Goal: Transaction & Acquisition: Purchase product/service

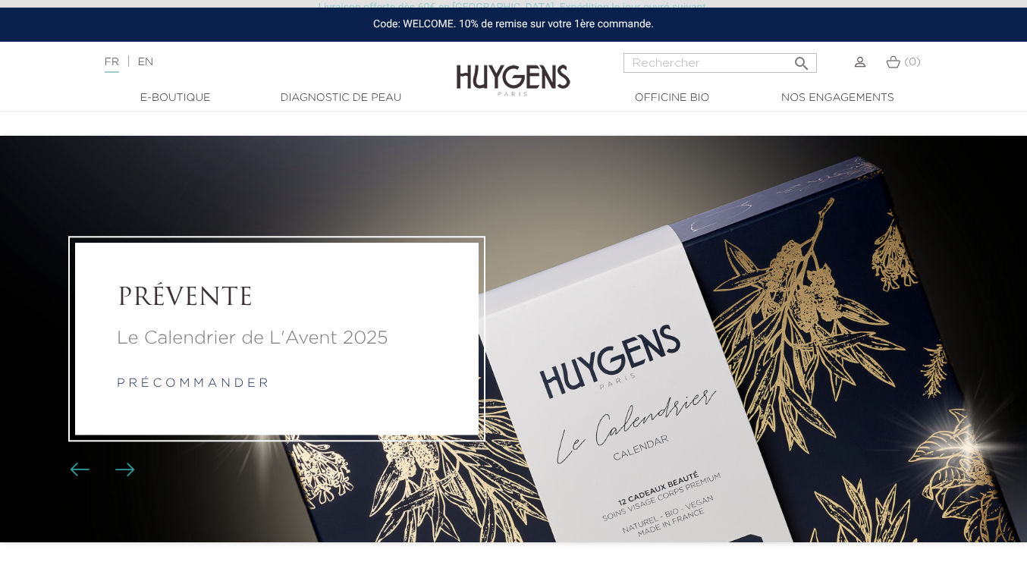
click at [653, 246] on li "PRÉVENTE Le Calendrier de L'Avent 2025 p r é c o m m a n d e r" at bounding box center [513, 339] width 1027 height 406
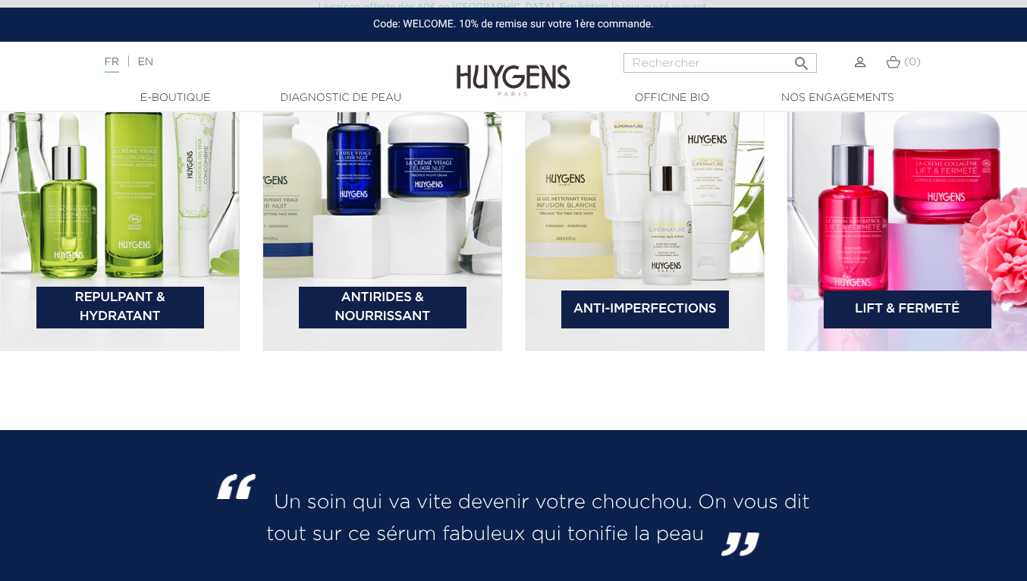
scroll to position [2334, 0]
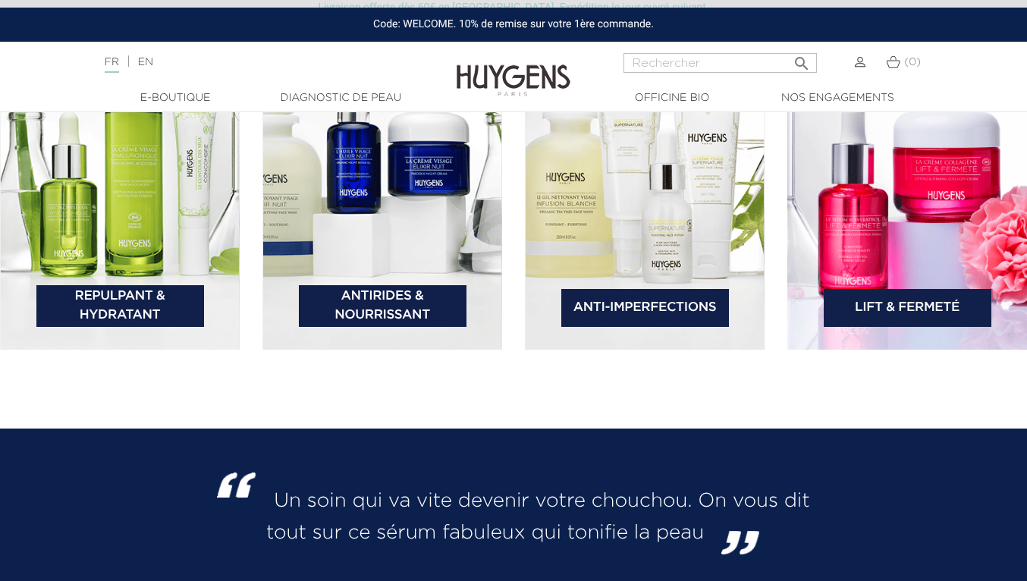
click at [950, 220] on img at bounding box center [907, 177] width 240 height 346
click at [924, 300] on link "Lift & Fermeté" at bounding box center [907, 308] width 168 height 38
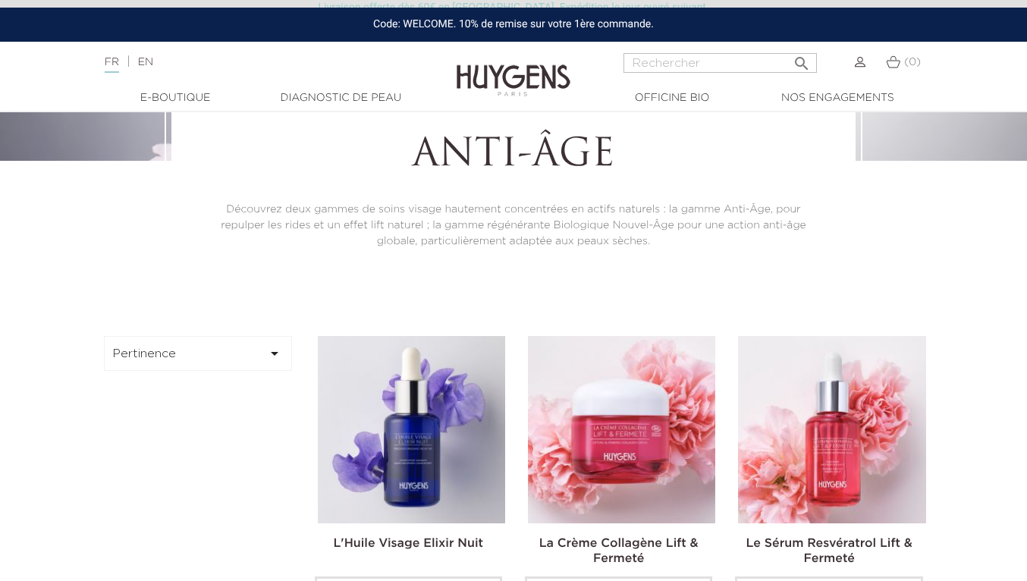
scroll to position [502, 0]
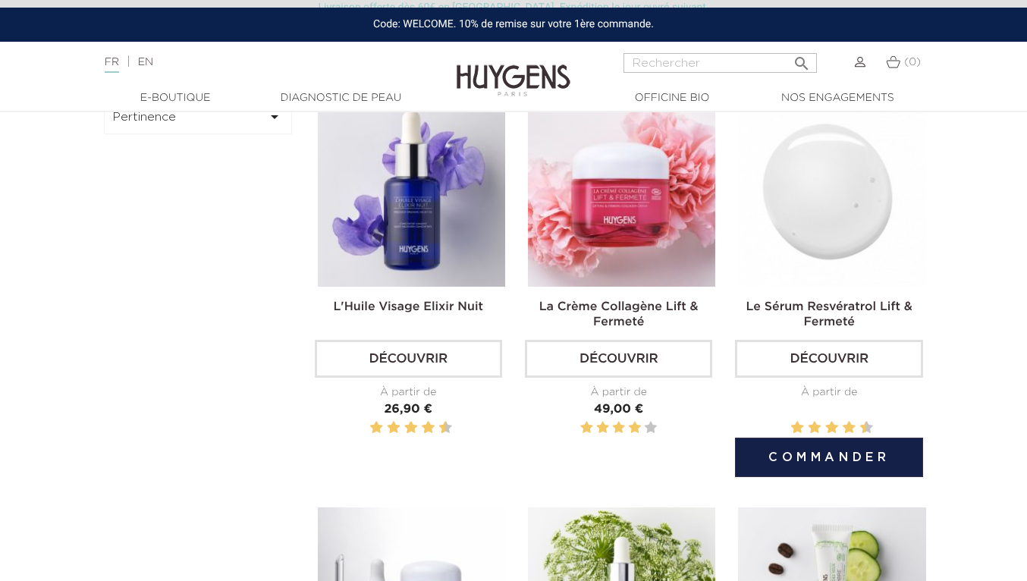
click at [852, 231] on img at bounding box center [831, 192] width 187 height 187
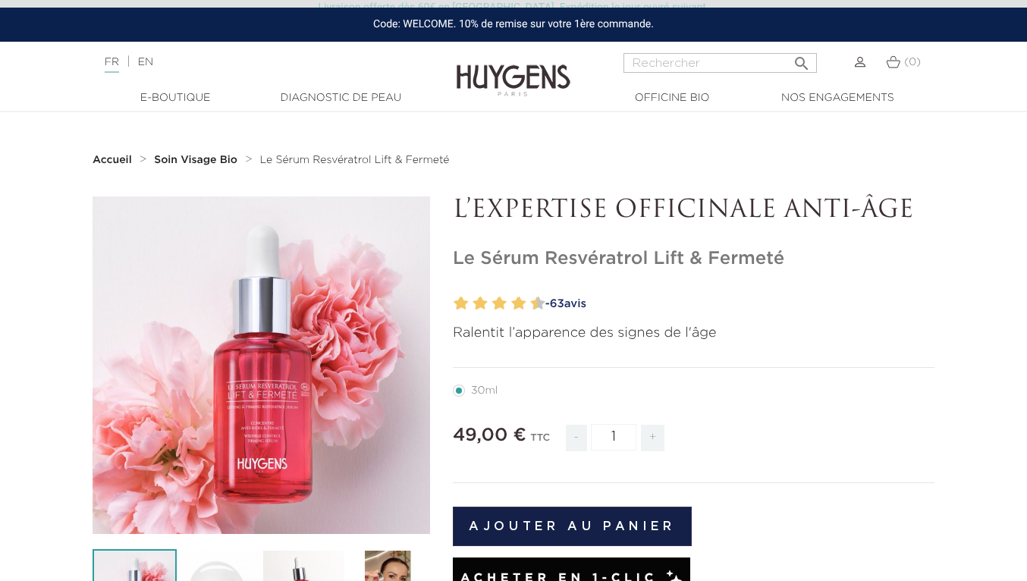
scroll to position [187, 0]
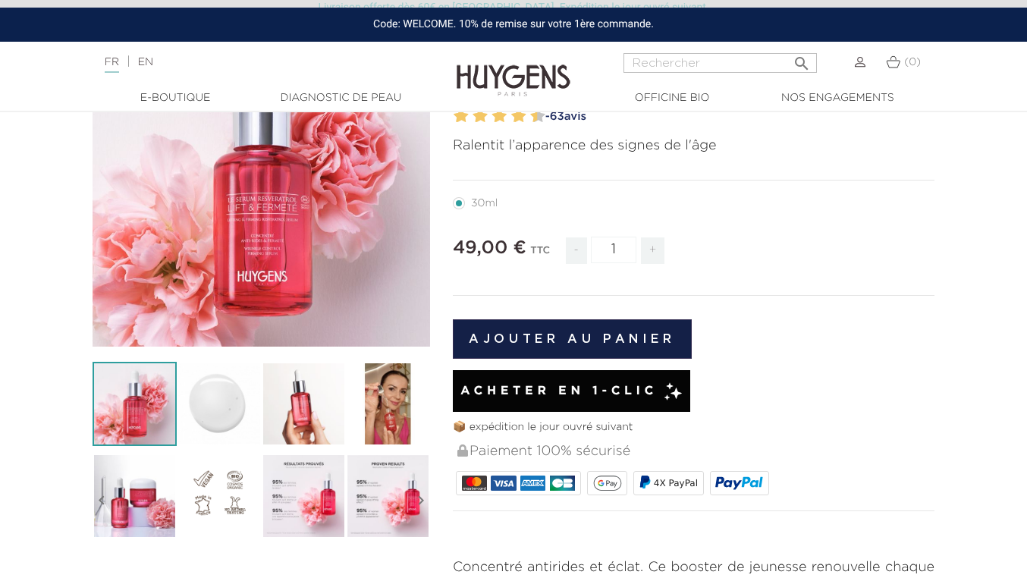
click at [385, 415] on img at bounding box center [388, 404] width 84 height 84
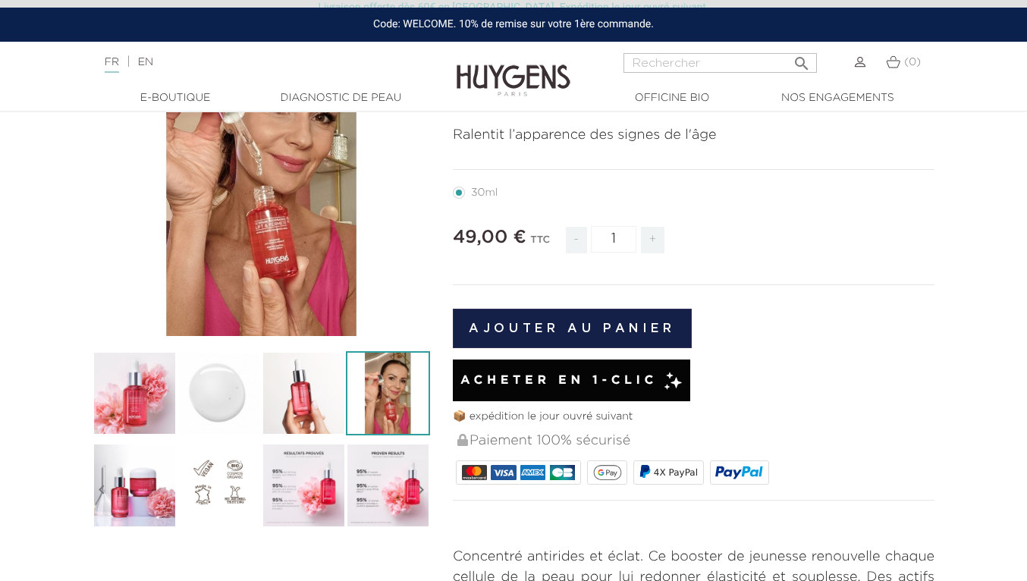
scroll to position [227, 0]
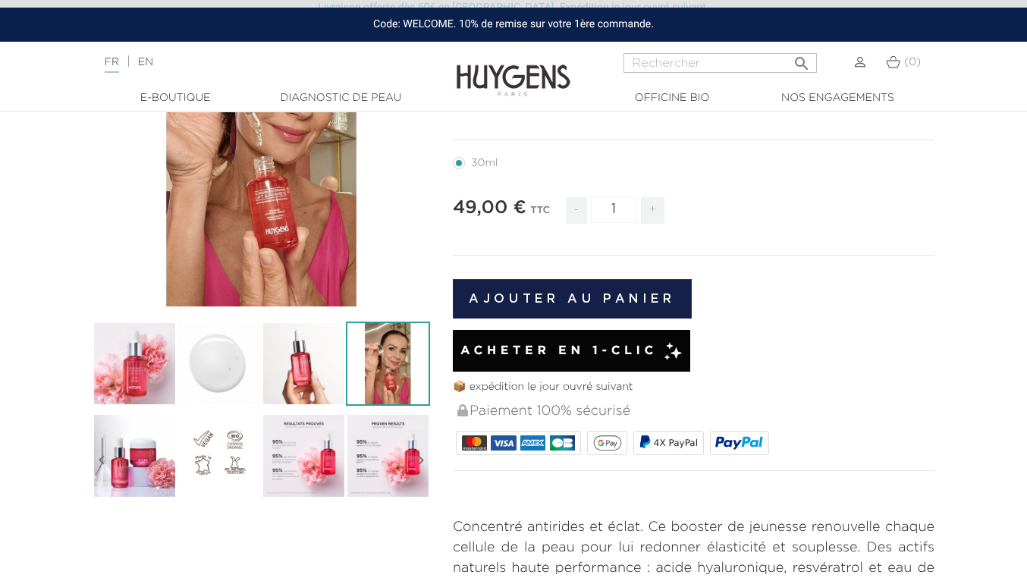
click at [304, 447] on img at bounding box center [304, 455] width 84 height 84
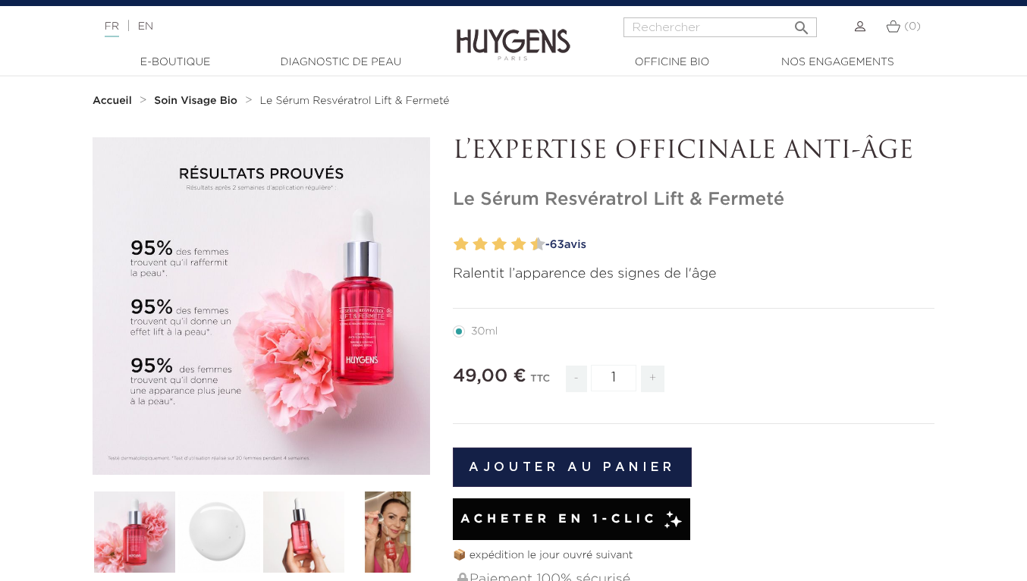
scroll to position [0, 0]
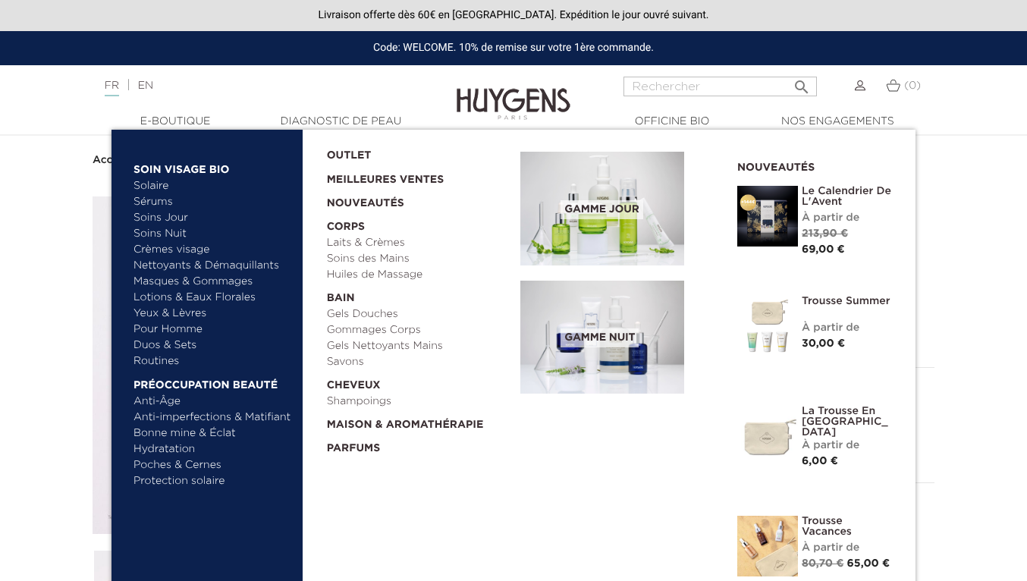
click at [163, 197] on link "Sérums" at bounding box center [212, 202] width 158 height 16
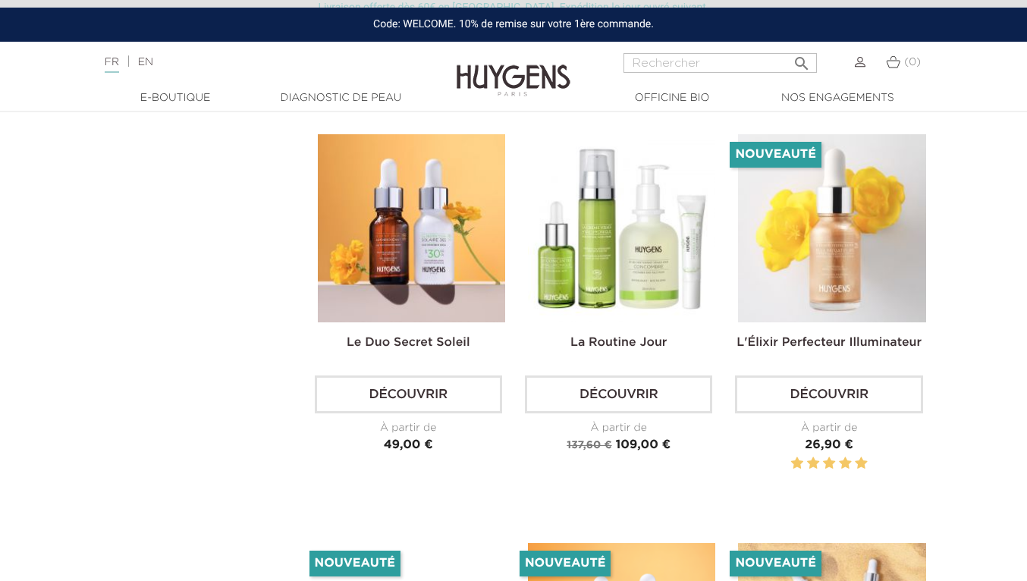
scroll to position [2479, 0]
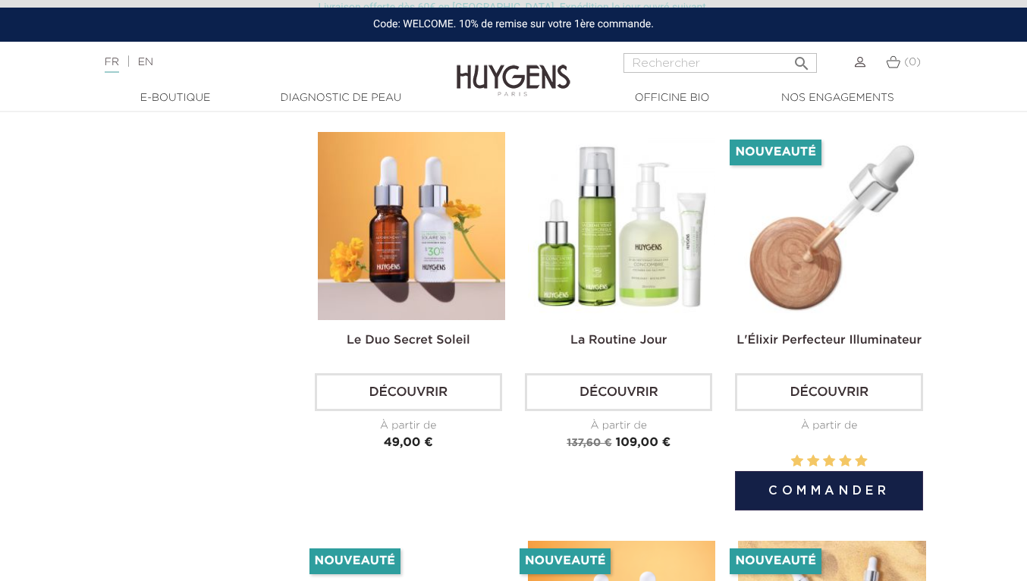
click at [855, 220] on img at bounding box center [831, 225] width 187 height 187
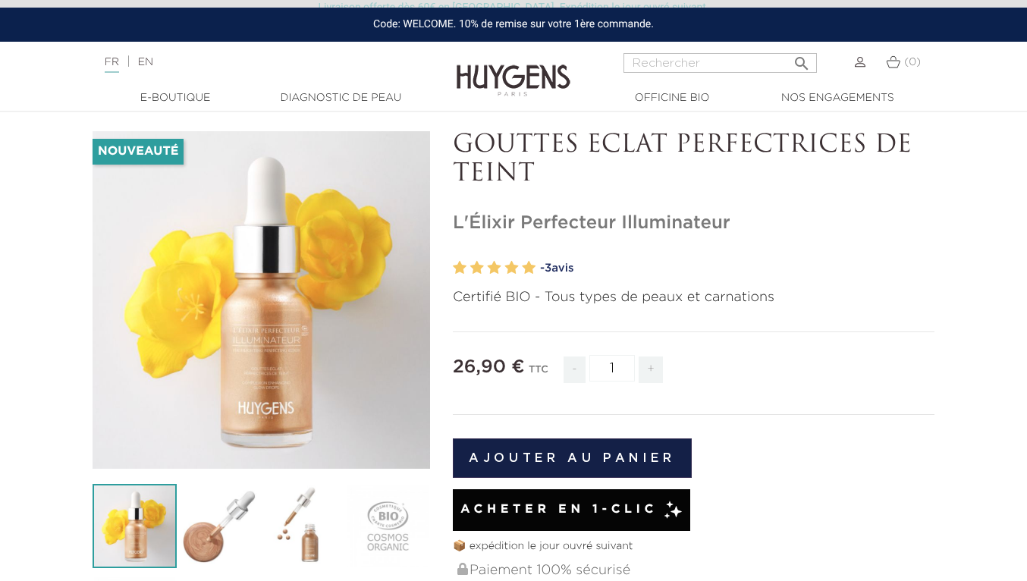
scroll to position [99, 0]
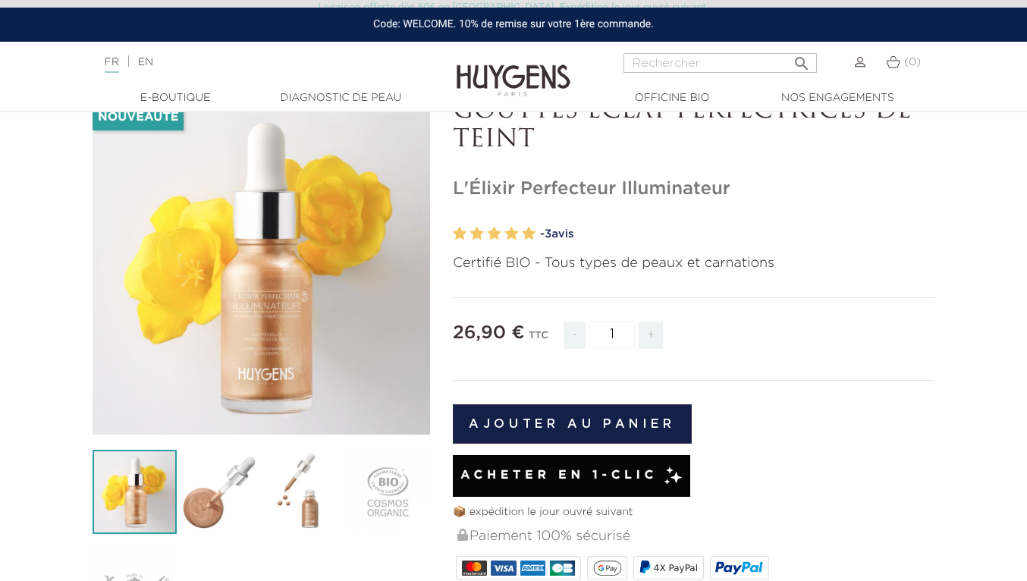
click at [501, 231] on div at bounding box center [494, 234] width 83 height 22
click at [575, 230] on link "- 3 avis" at bounding box center [737, 234] width 394 height 23
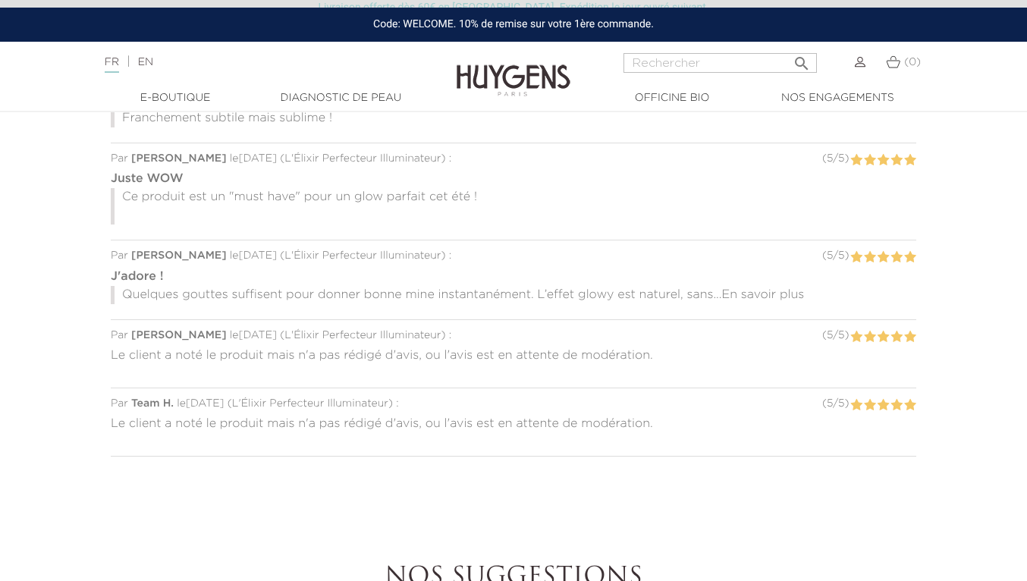
click at [758, 295] on span "En savoir plus" at bounding box center [762, 295] width 83 height 12
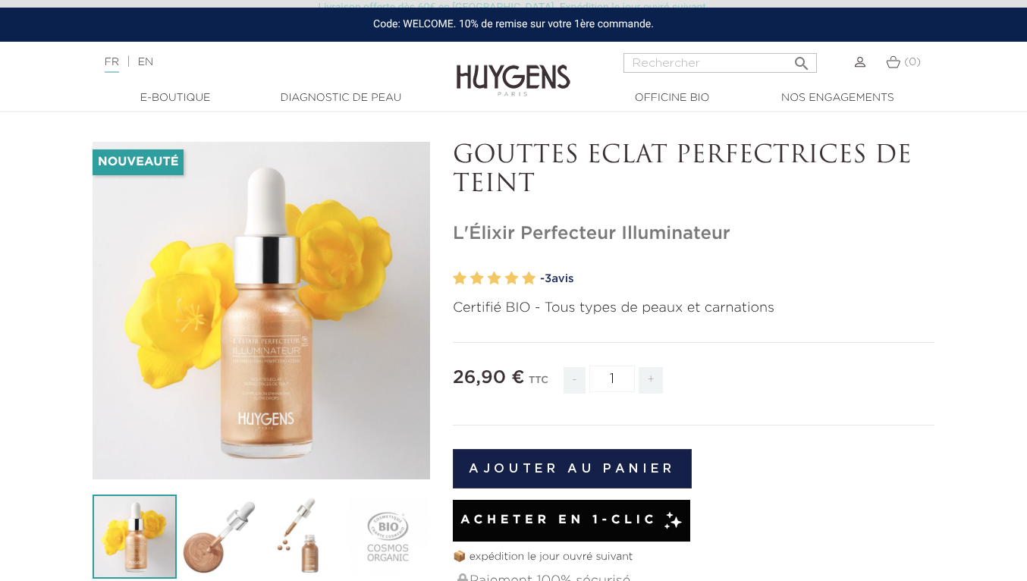
scroll to position [55, 0]
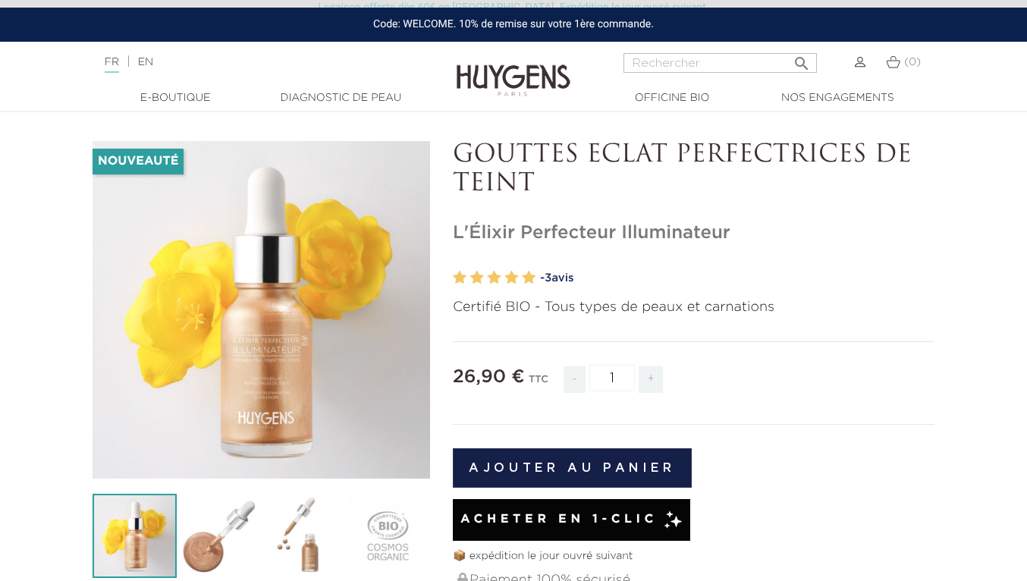
click at [225, 506] on img at bounding box center [219, 536] width 84 height 84
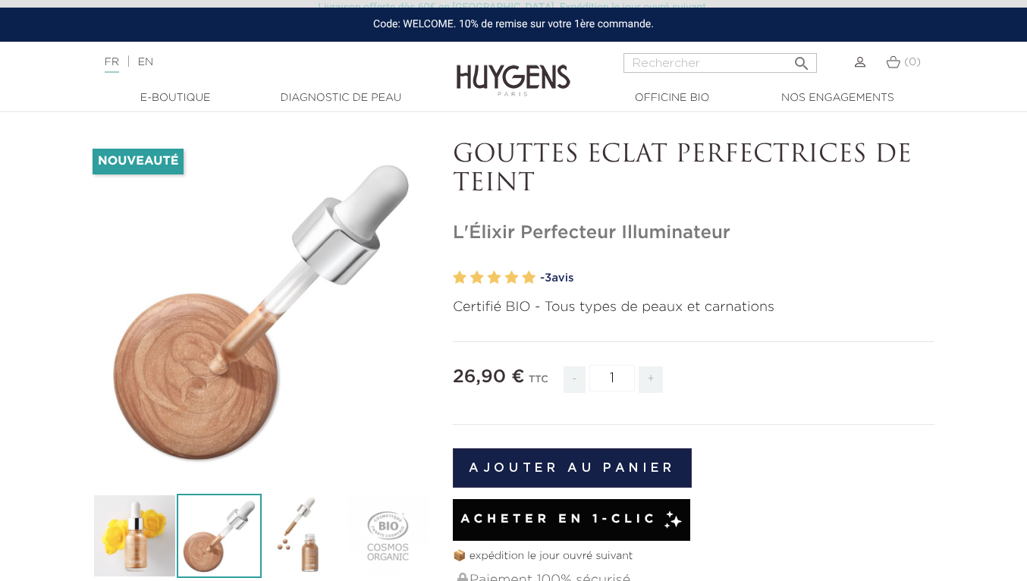
click at [303, 525] on img at bounding box center [304, 536] width 84 height 84
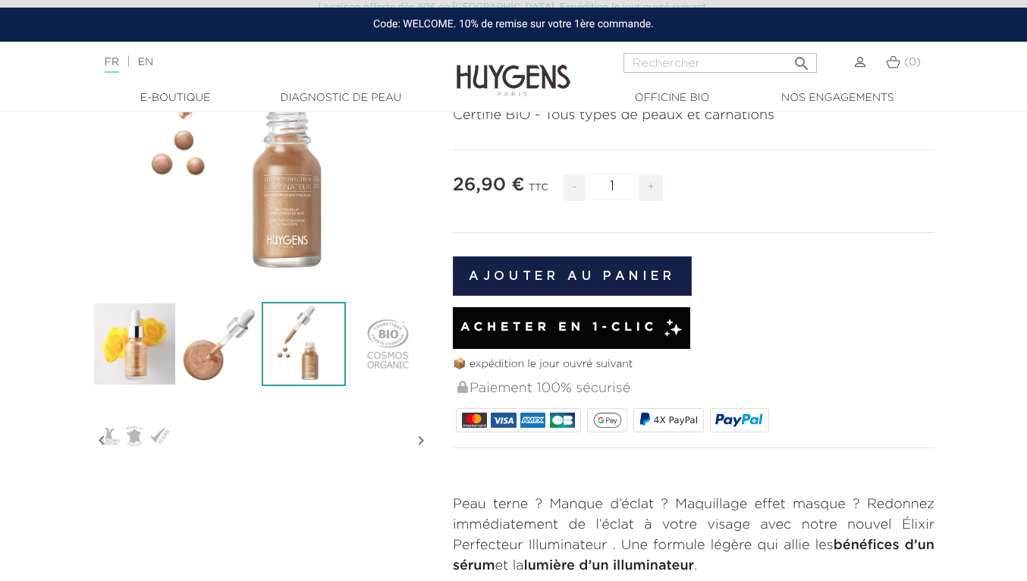
scroll to position [252, 0]
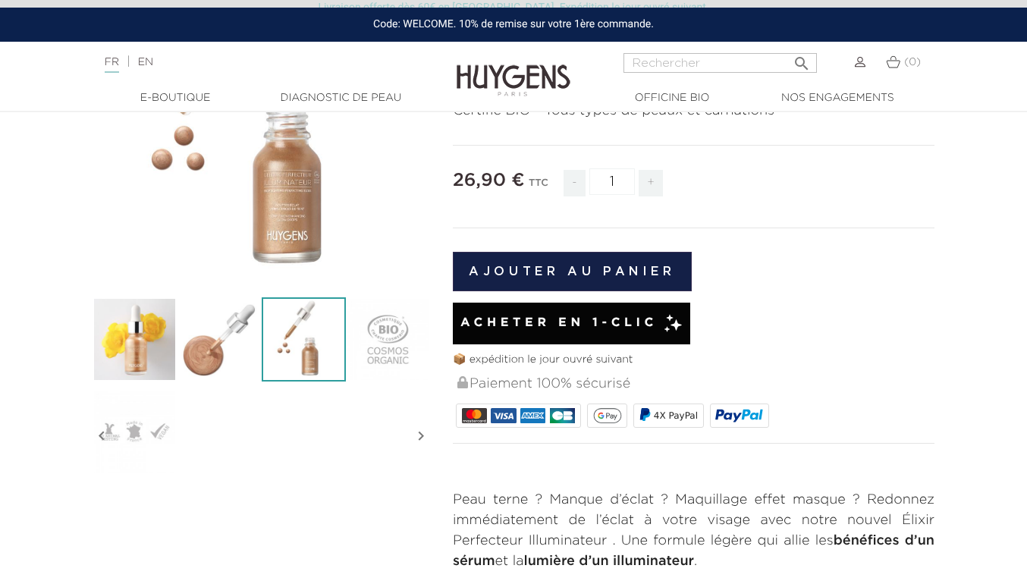
scroll to position [99, 0]
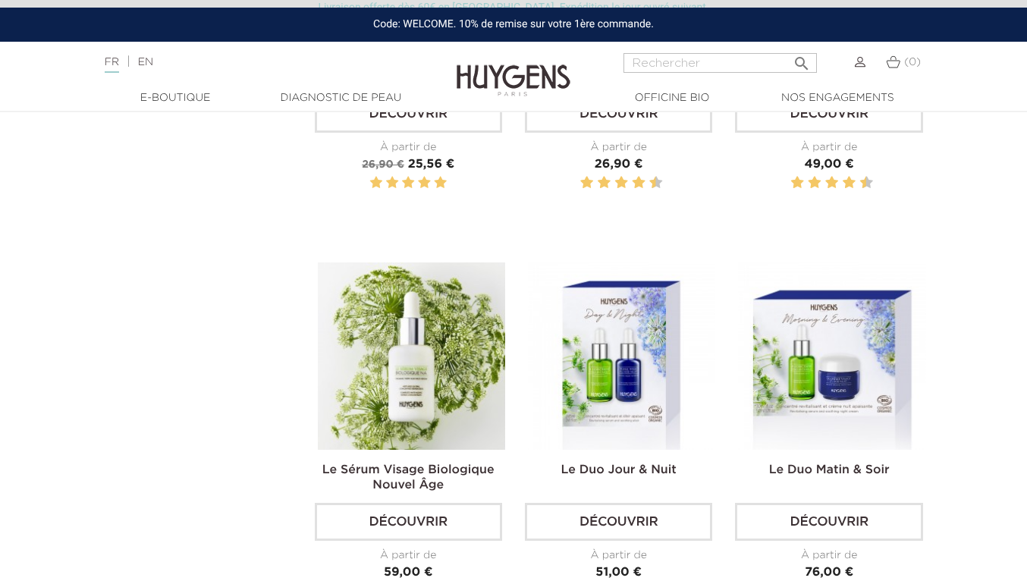
scroll to position [1003, 0]
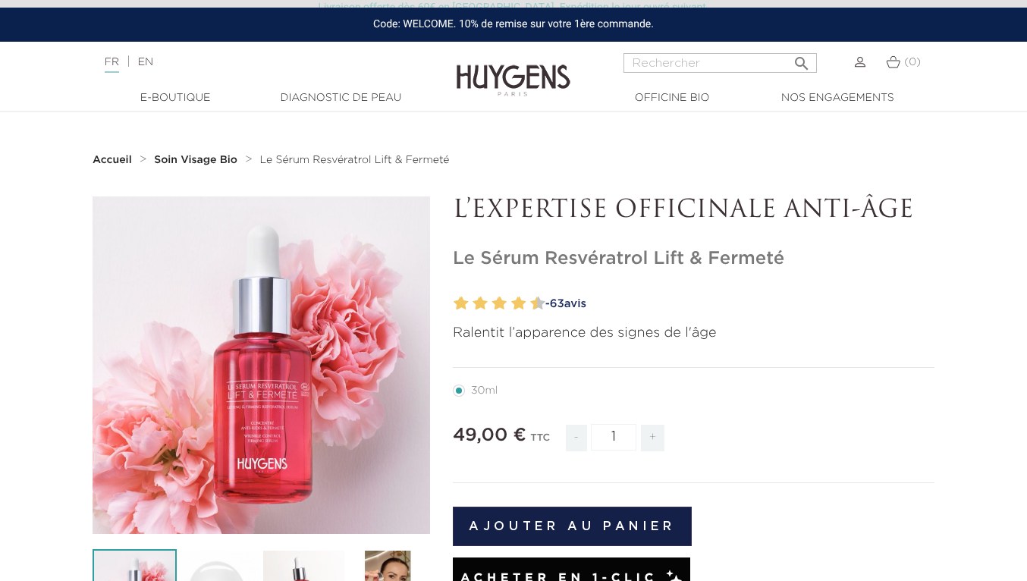
scroll to position [318, 0]
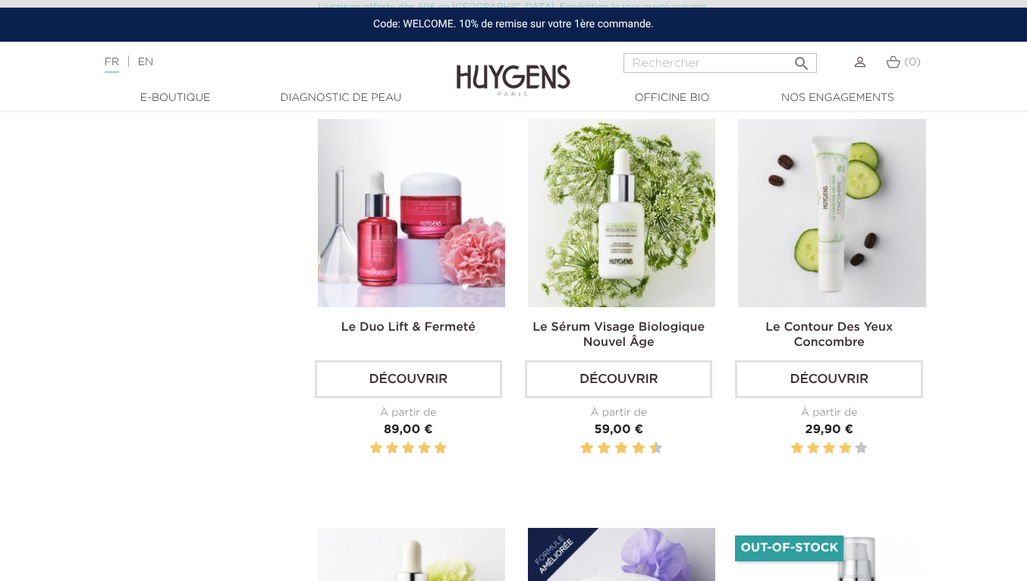
scroll to position [896, 0]
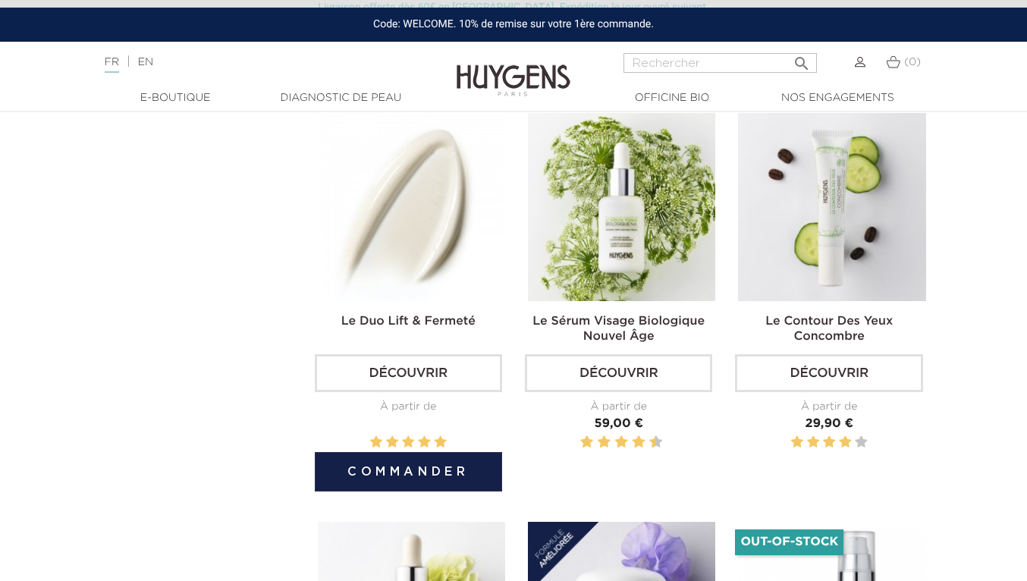
click at [412, 209] on img at bounding box center [411, 206] width 187 height 187
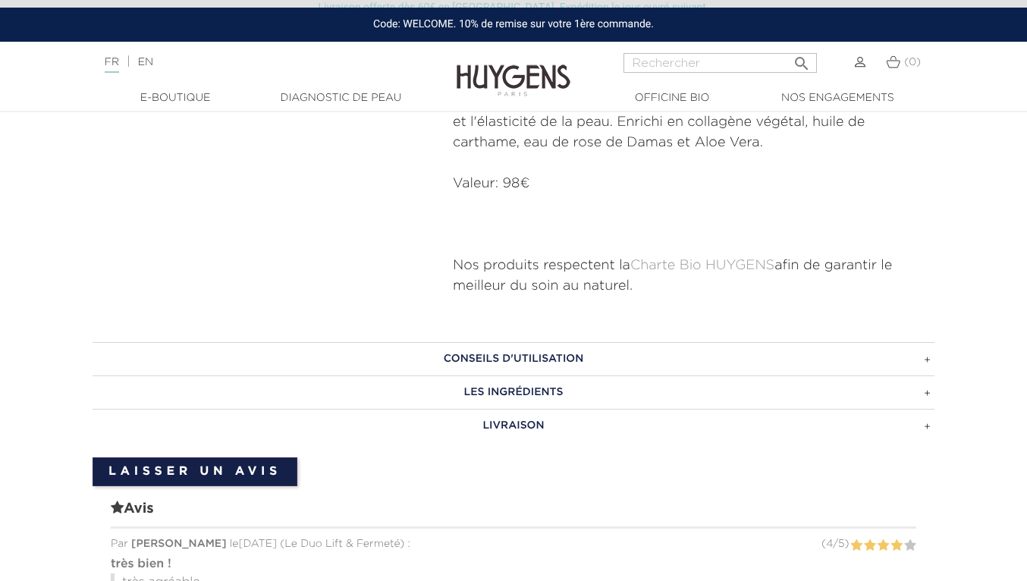
scroll to position [838, 0]
click at [413, 353] on h3 "CONSEILS D'UTILISATION" at bounding box center [514, 357] width 842 height 33
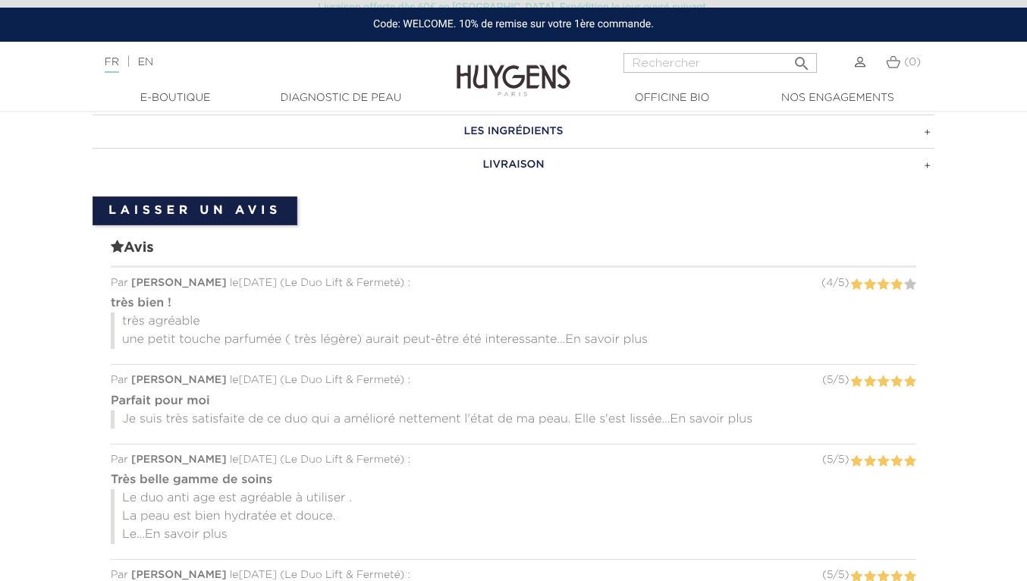
scroll to position [1220, 0]
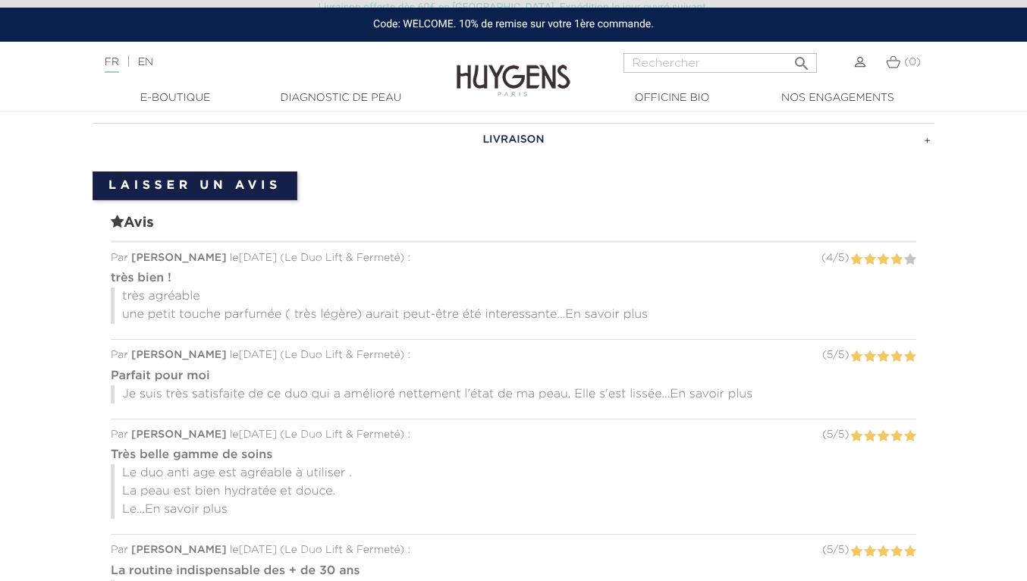
click at [713, 394] on span "En savoir plus" at bounding box center [711, 394] width 83 height 12
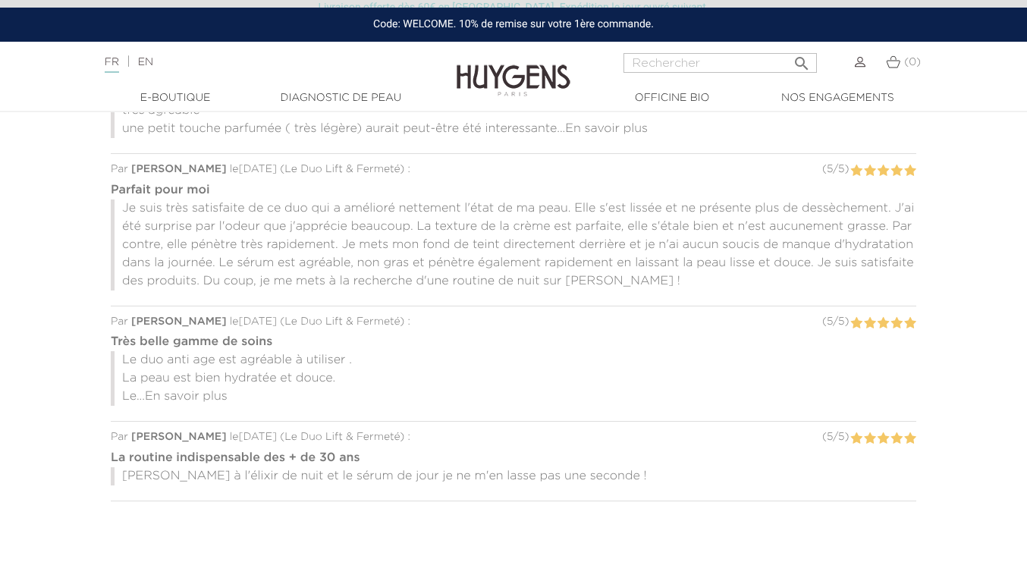
scroll to position [1407, 0]
click at [189, 395] on span "En savoir plus" at bounding box center [186, 396] width 83 height 12
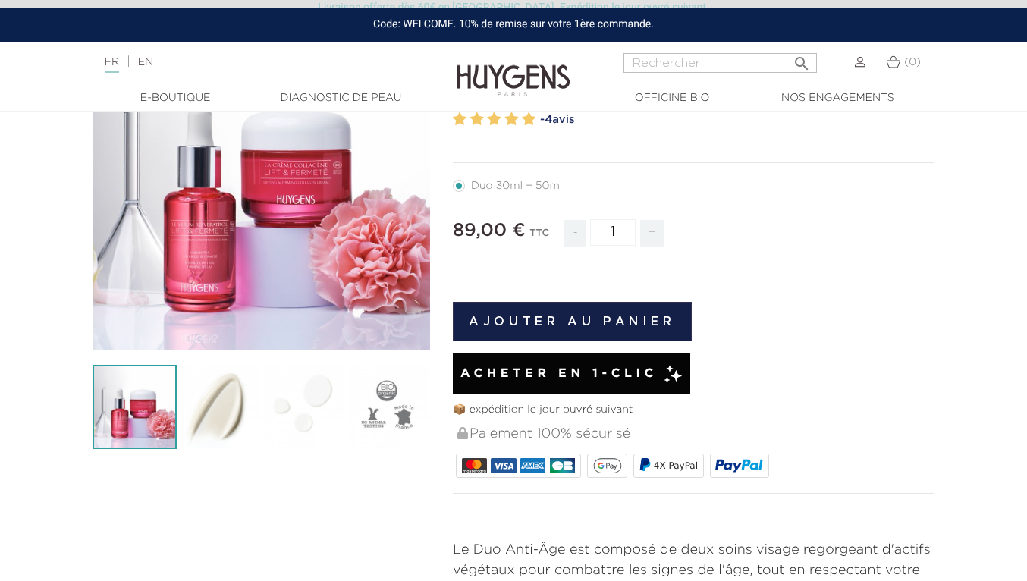
scroll to position [0, 0]
